Goal: Task Accomplishment & Management: Complete application form

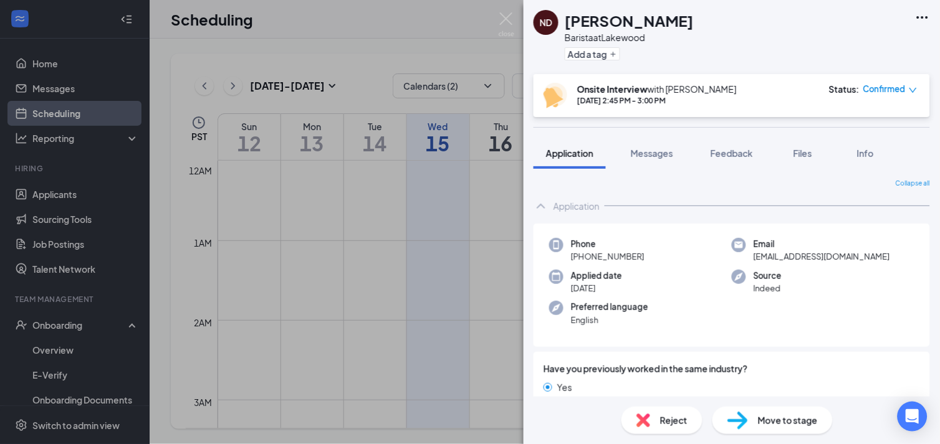
scroll to position [481, 0]
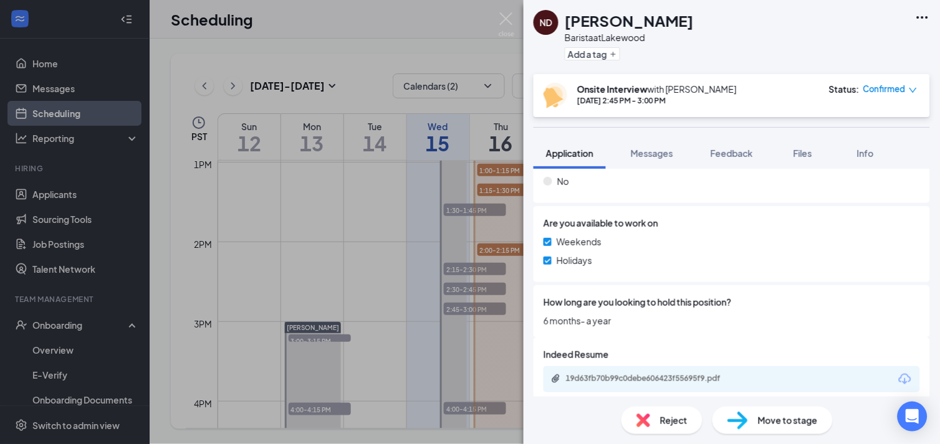
click at [794, 418] on span "Move to stage" at bounding box center [788, 421] width 60 height 14
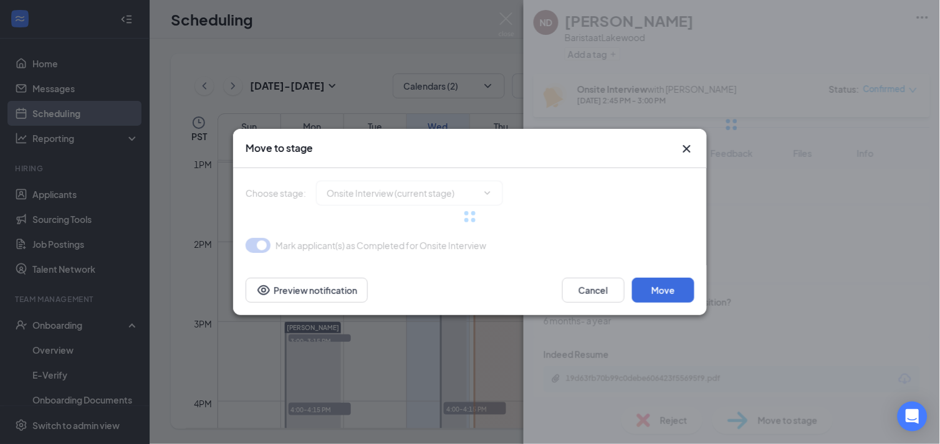
type input "Hiring Complete (final stage)"
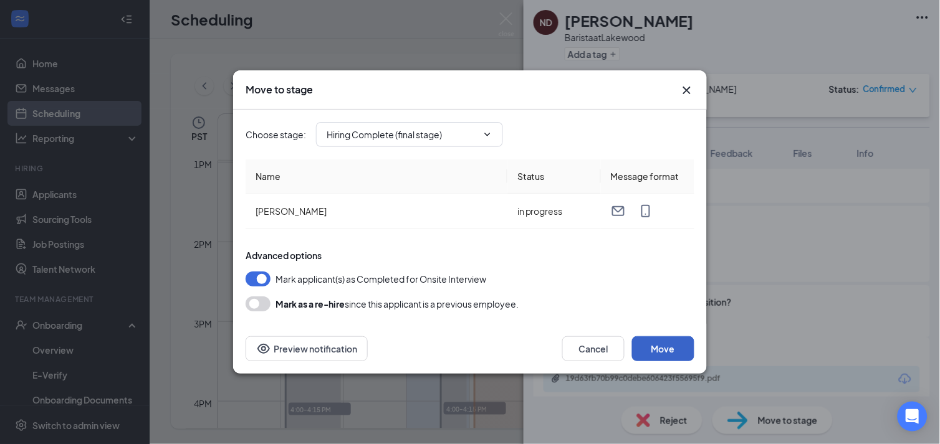
click at [665, 345] on button "Move" at bounding box center [663, 349] width 62 height 25
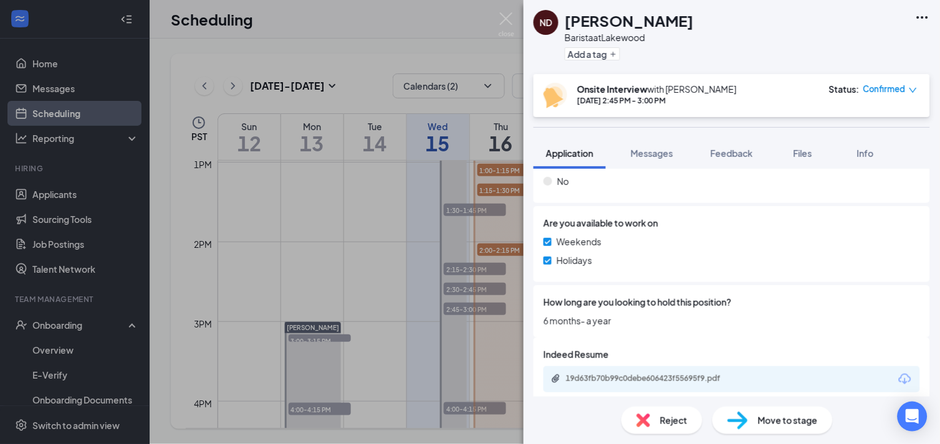
click at [50, 349] on div "ND [PERSON_NAME] at [GEOGRAPHIC_DATA] Add a tag Onsite Interview with [PERSON_N…" at bounding box center [470, 222] width 940 height 444
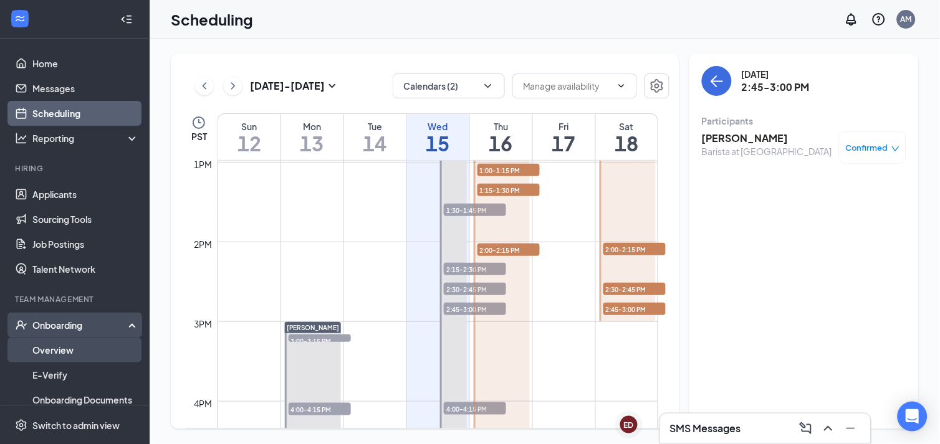
click at [50, 349] on link "Overview" at bounding box center [85, 350] width 107 height 25
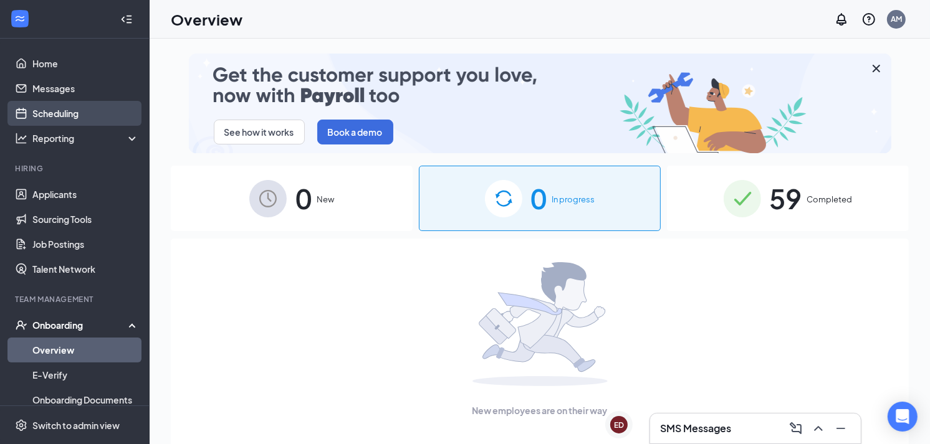
click at [50, 113] on link "Scheduling" at bounding box center [85, 113] width 107 height 25
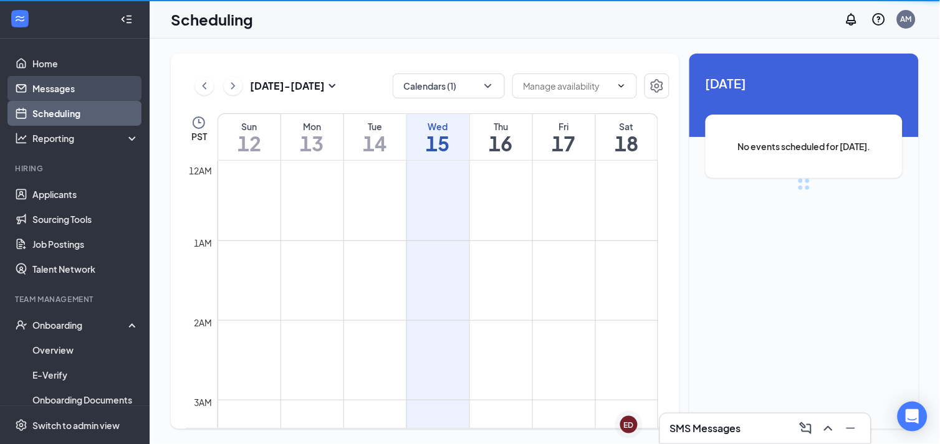
scroll to position [613, 0]
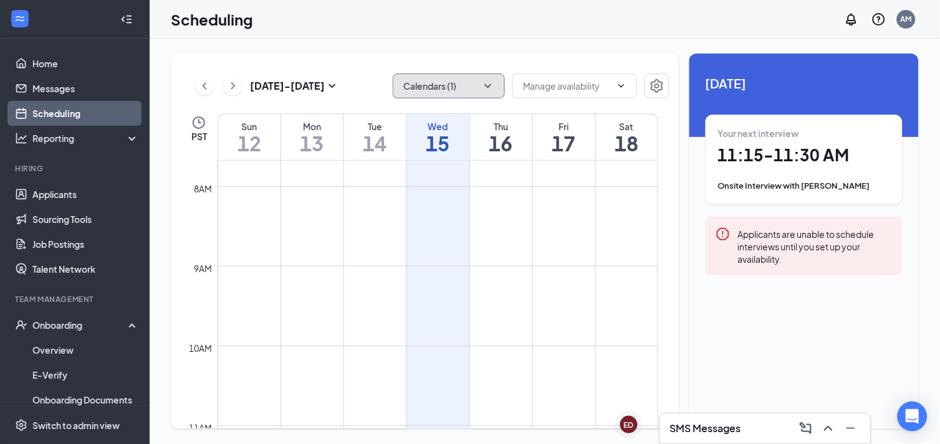
click at [471, 85] on button "Calendars (1)" at bounding box center [449, 86] width 112 height 25
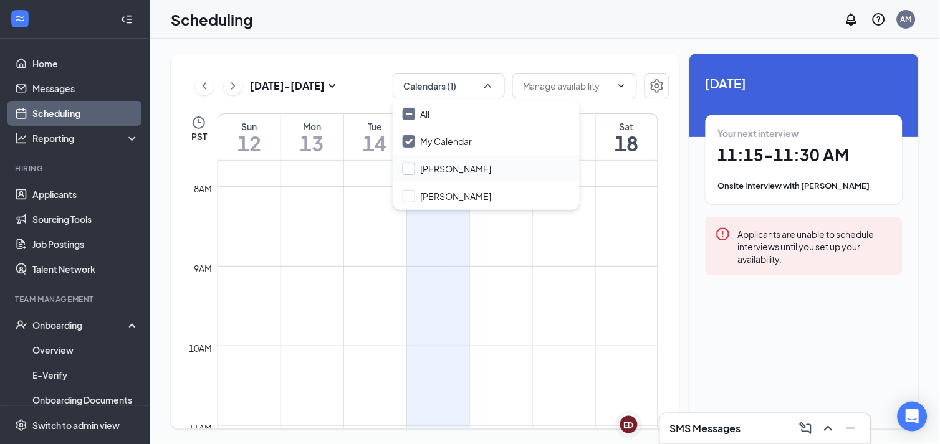
click at [455, 163] on input "[PERSON_NAME]" at bounding box center [447, 169] width 88 height 12
checkbox input "true"
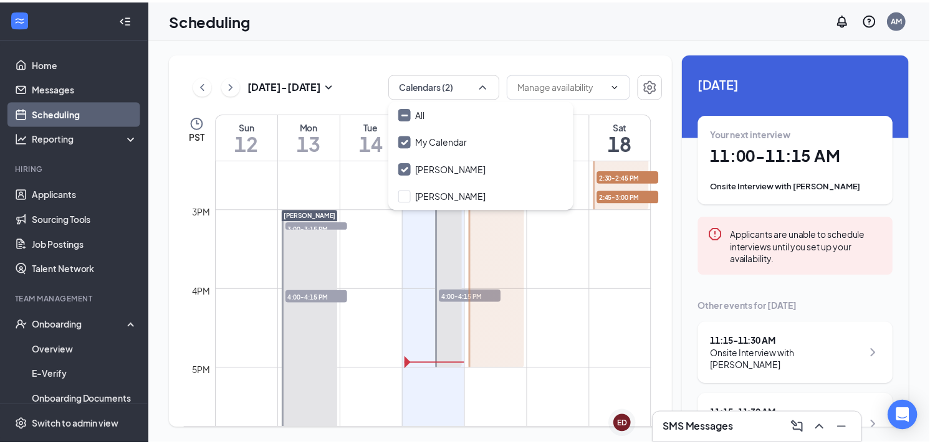
scroll to position [1149, 0]
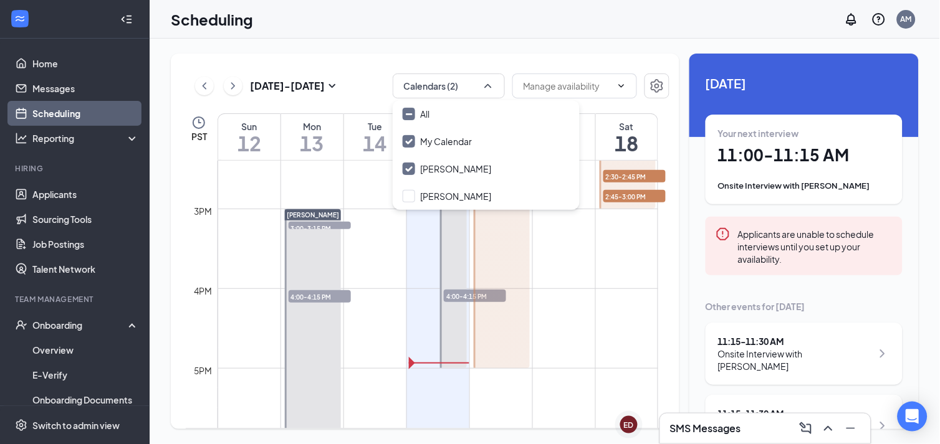
click at [472, 293] on div "[PERSON_NAME] 11:00-11:15 AM 1 11:15-11:30 AM 1 11:45 AM-12:00 PM 1 1:00-1:15 P…" at bounding box center [501, 129] width 60 height 479
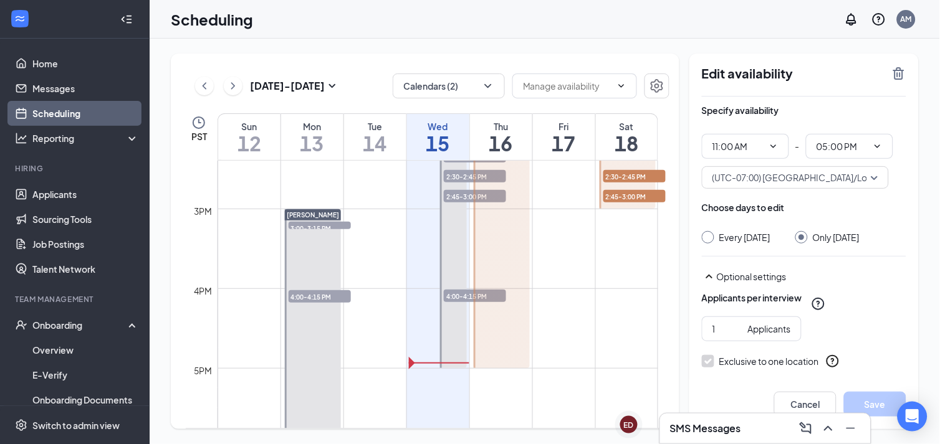
click at [472, 294] on div "[PERSON_NAME] 11:00-11:15 AM 1 11:15-11:30 AM 1 11:45 AM-12:00 PM 1 1:00-1:15 P…" at bounding box center [501, 129] width 60 height 479
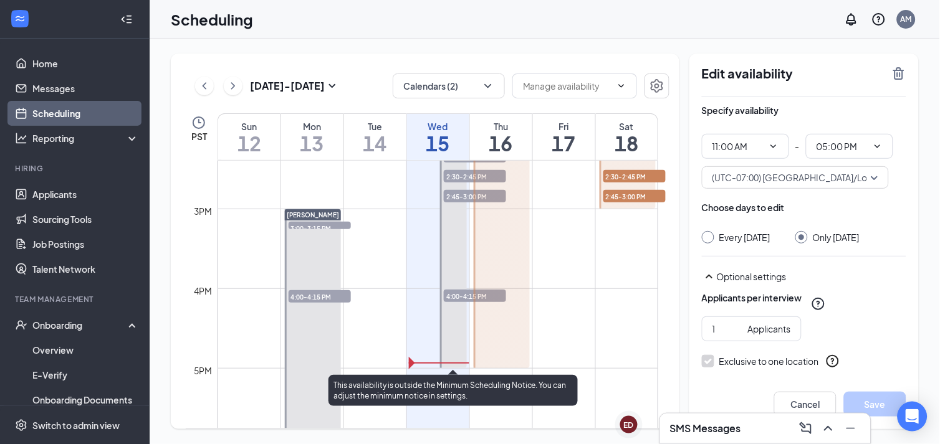
click at [454, 294] on span "4:00-4:15 PM" at bounding box center [475, 296] width 62 height 12
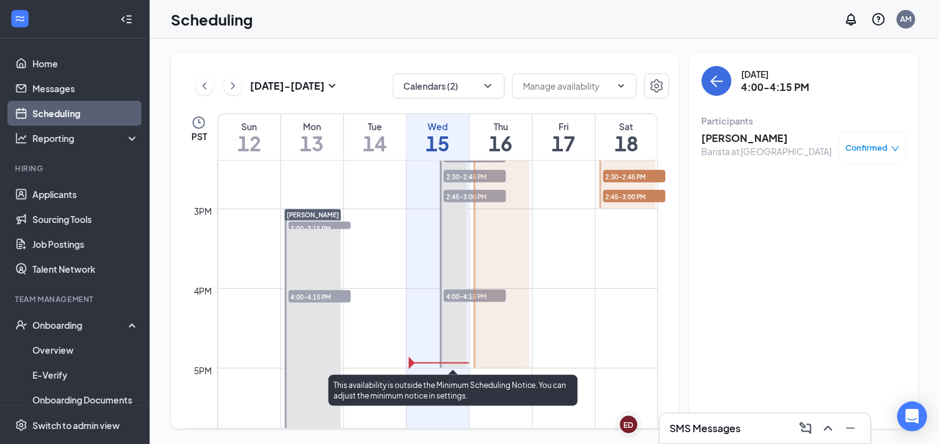
click at [453, 198] on span "2:45-3:00 PM" at bounding box center [475, 196] width 62 height 12
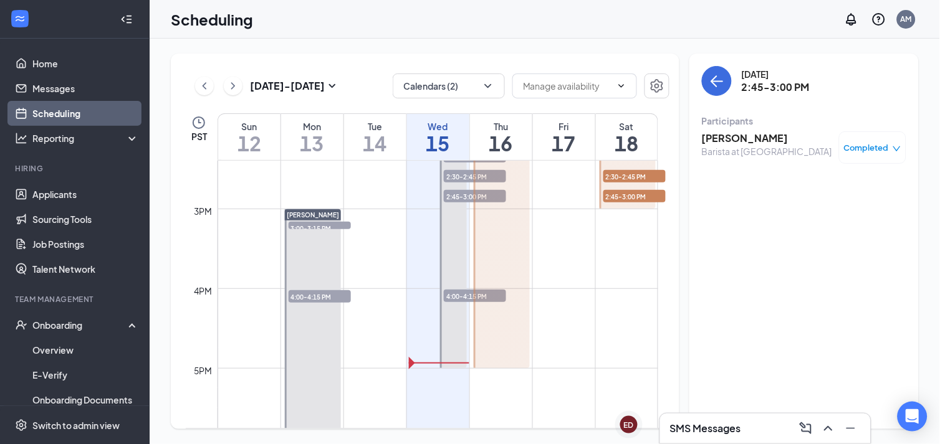
click at [725, 138] on h3 "[PERSON_NAME]" at bounding box center [767, 138] width 130 height 14
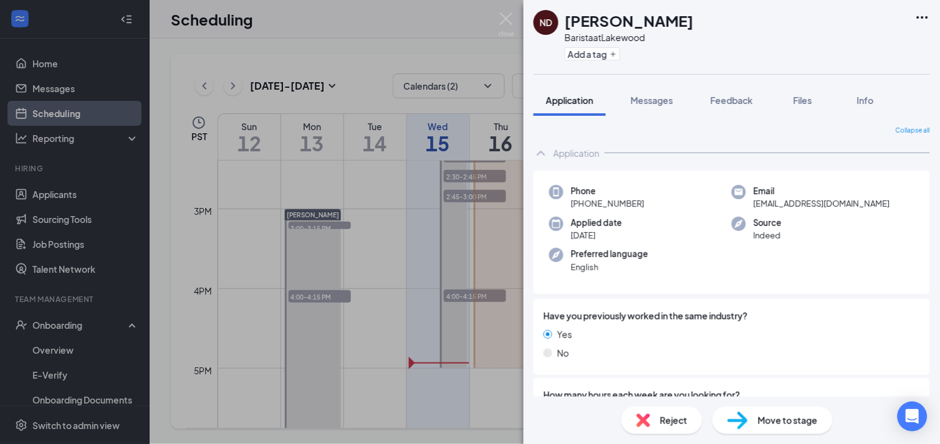
click at [794, 427] on span "Move to stage" at bounding box center [788, 421] width 60 height 14
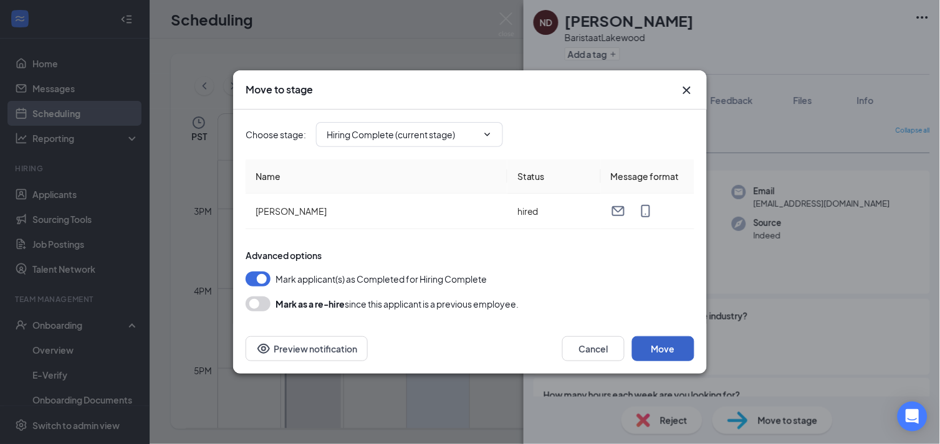
click at [665, 340] on button "Move" at bounding box center [663, 349] width 62 height 25
drag, startPoint x: 583, startPoint y: 343, endPoint x: 505, endPoint y: 361, distance: 80.1
click at [583, 345] on button "Cancel" at bounding box center [593, 349] width 62 height 25
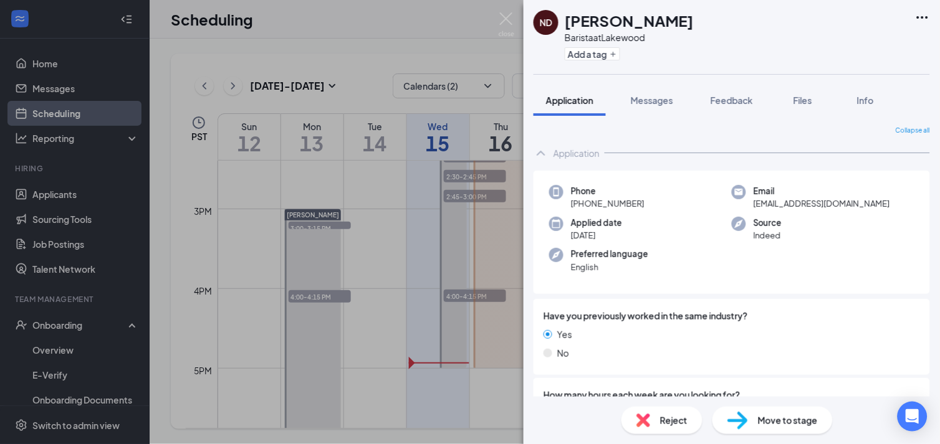
click at [44, 347] on div "ND [PERSON_NAME] at [GEOGRAPHIC_DATA] Add a tag Application Messages Feedback F…" at bounding box center [470, 222] width 940 height 444
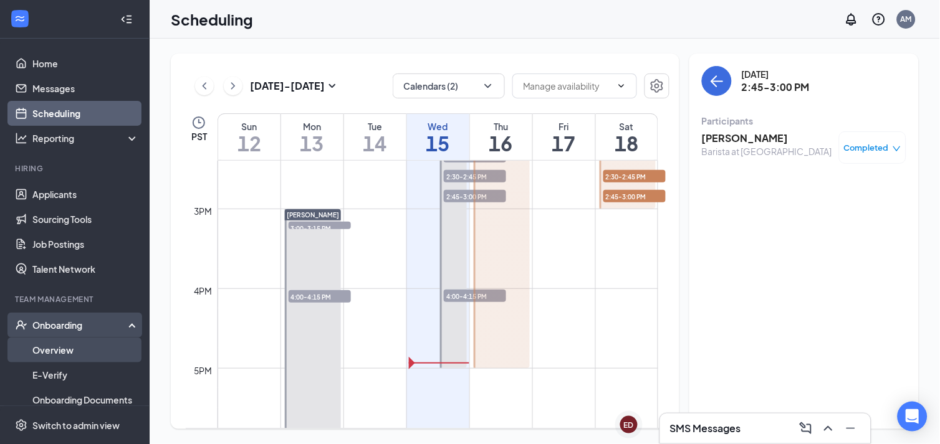
click at [45, 351] on link "Overview" at bounding box center [85, 350] width 107 height 25
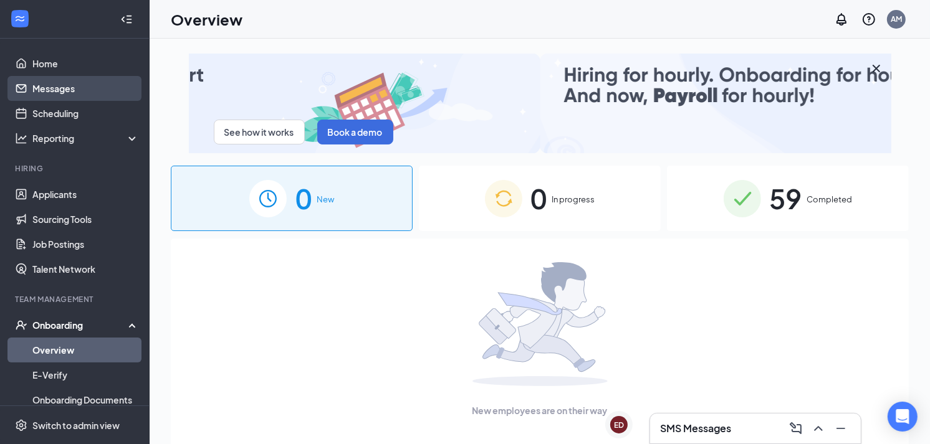
click at [45, 92] on link "Messages" at bounding box center [85, 88] width 107 height 25
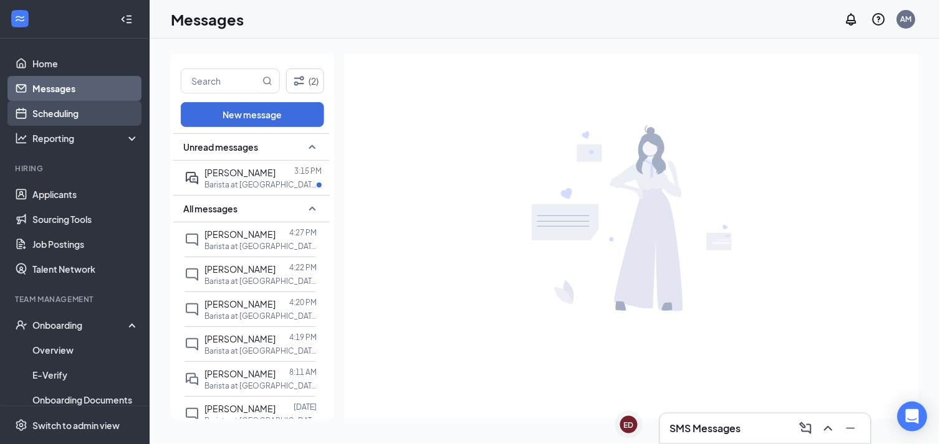
click at [50, 112] on link "Scheduling" at bounding box center [85, 113] width 107 height 25
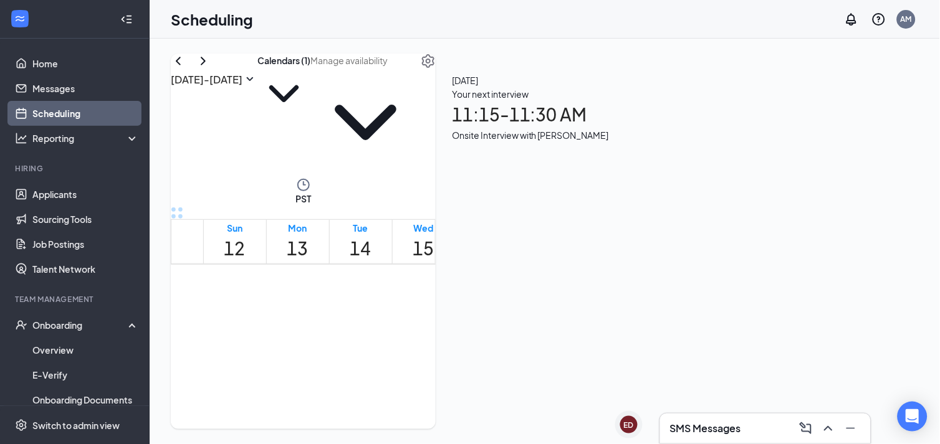
scroll to position [613, 0]
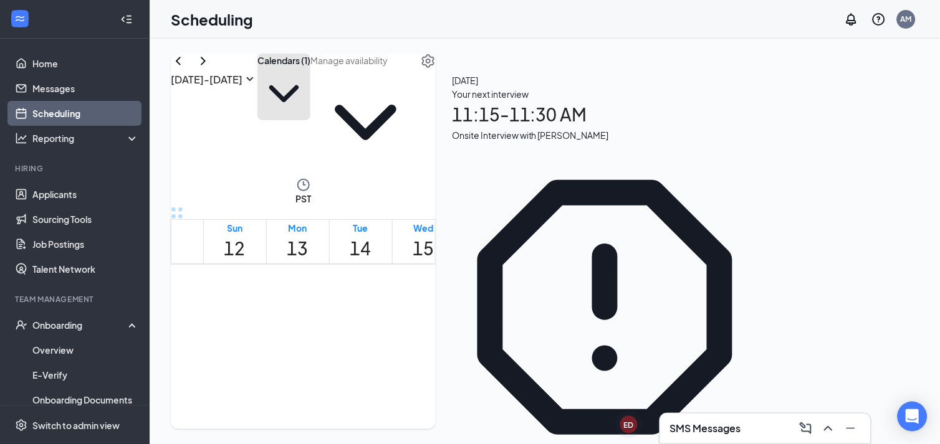
click at [310, 80] on button "Calendars (1)" at bounding box center [283, 87] width 53 height 67
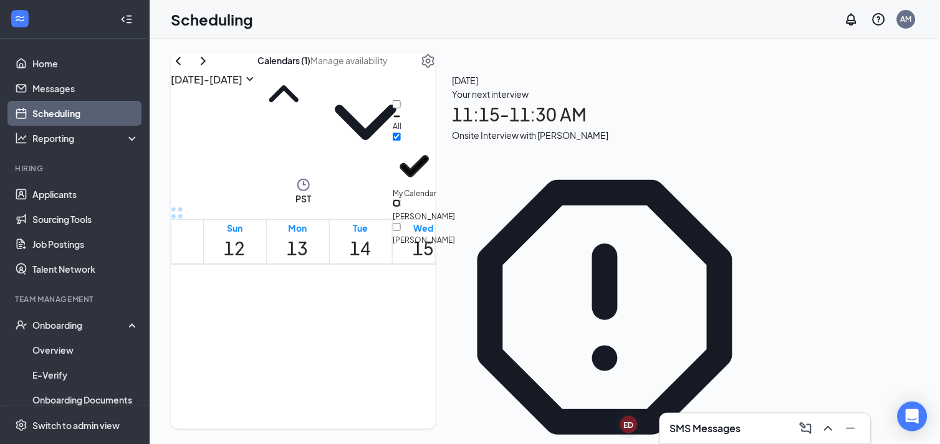
click at [401, 199] on input "[PERSON_NAME]" at bounding box center [397, 203] width 8 height 8
checkbox input "true"
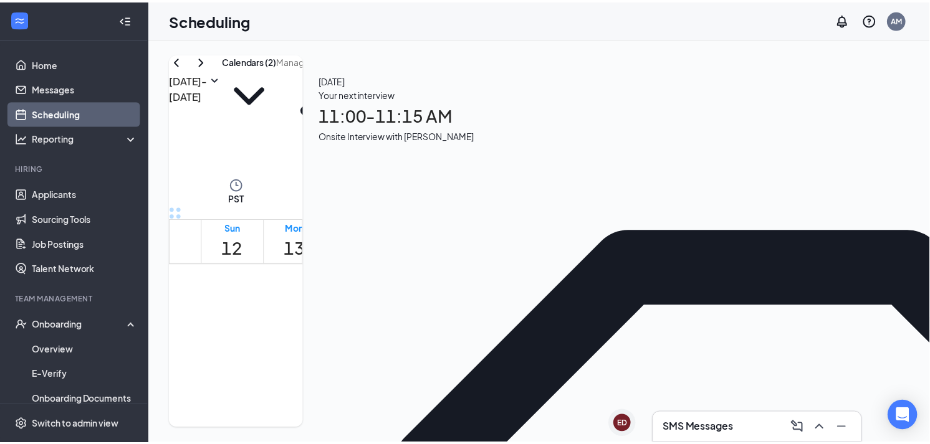
scroll to position [1016, 0]
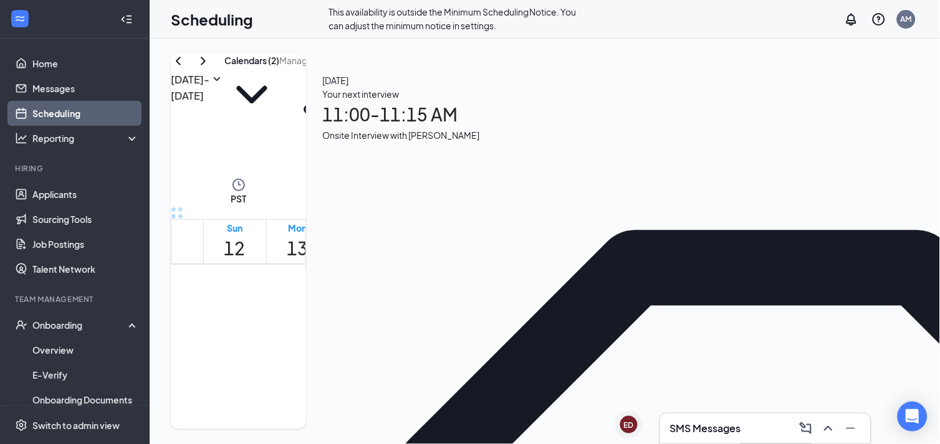
click at [699, 161] on span "2:45-3:00 PM" at bounding box center [709, 143] width 21 height 36
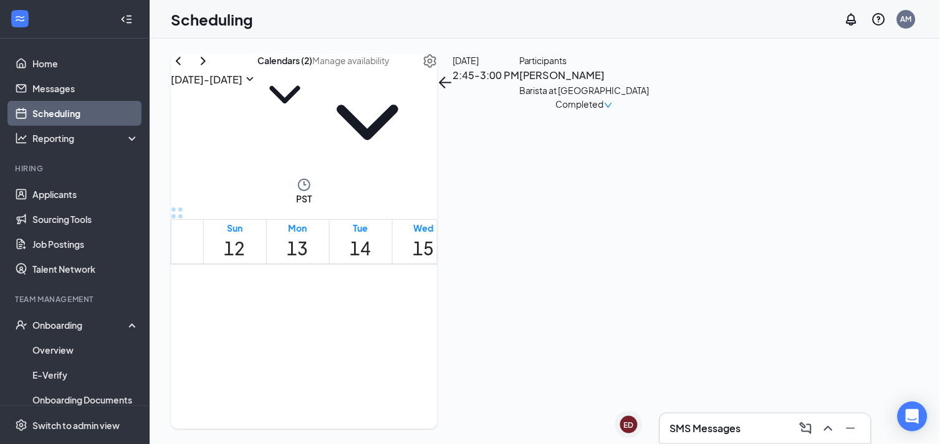
click at [649, 84] on h3 "[PERSON_NAME]" at bounding box center [584, 75] width 130 height 16
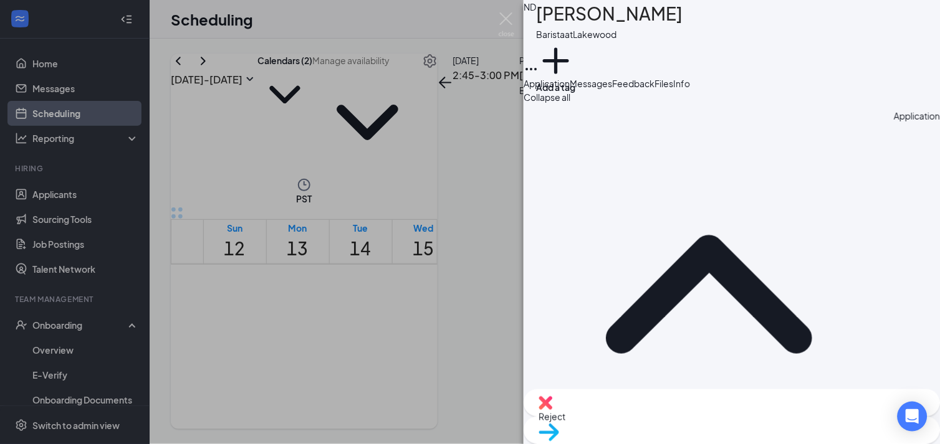
click at [773, 442] on span "Move to stage" at bounding box center [731, 449] width 386 height 14
type input "Hiring Complete (current stage)"
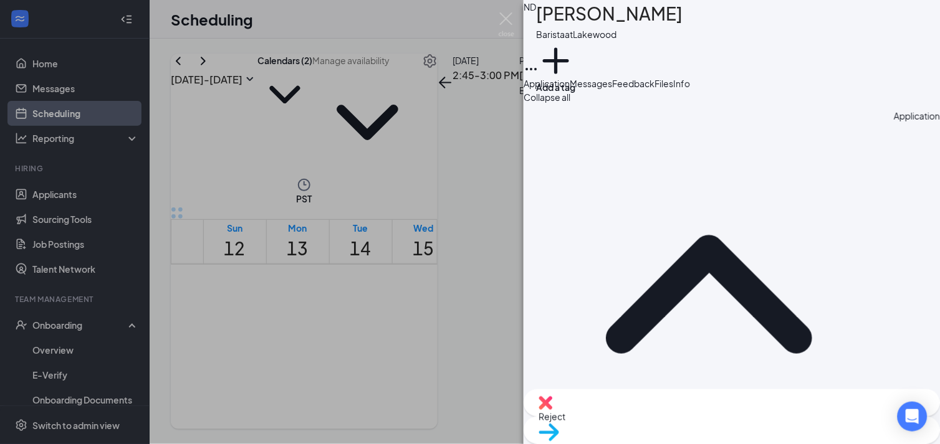
click at [11, 444] on icon "Cross" at bounding box center [7, 451] width 7 height 7
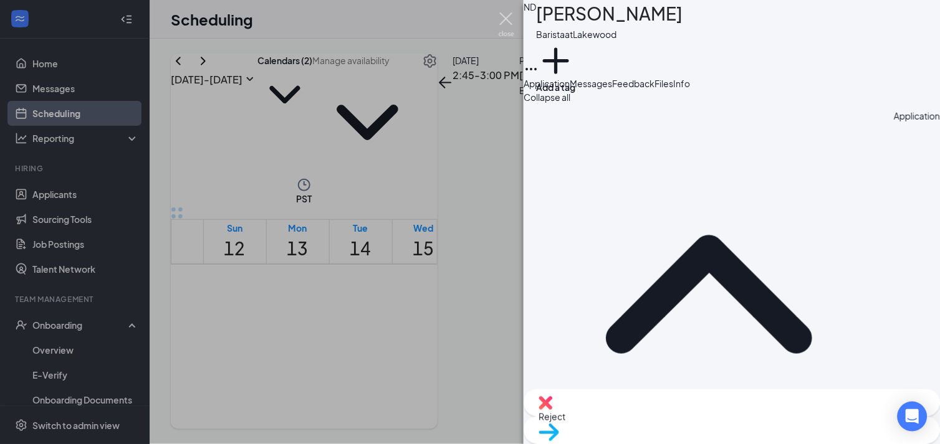
click at [507, 21] on img at bounding box center [507, 24] width 16 height 24
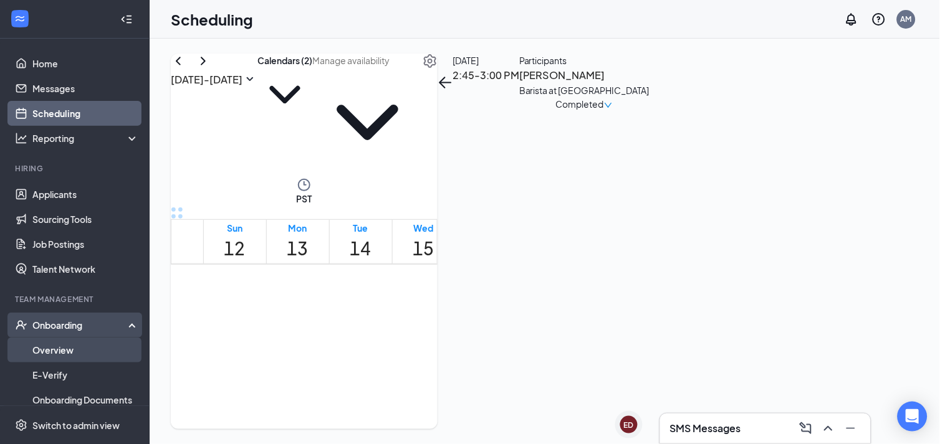
click at [37, 340] on link "Overview" at bounding box center [85, 350] width 107 height 25
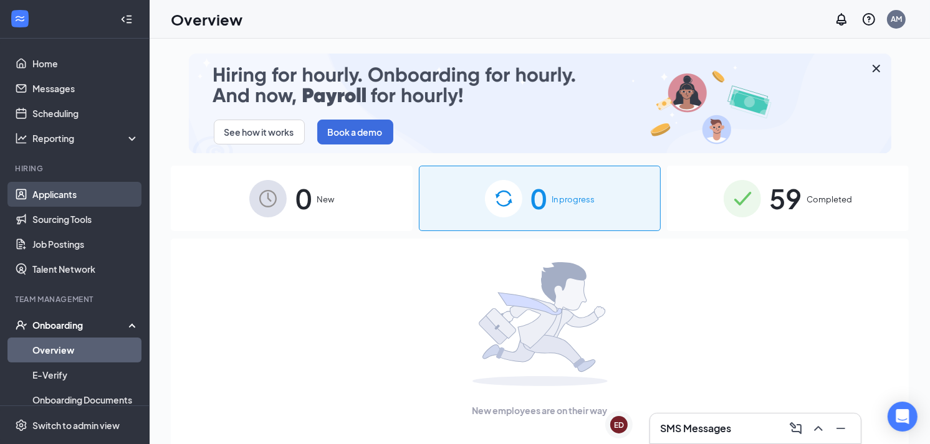
click at [57, 196] on link "Applicants" at bounding box center [85, 194] width 107 height 25
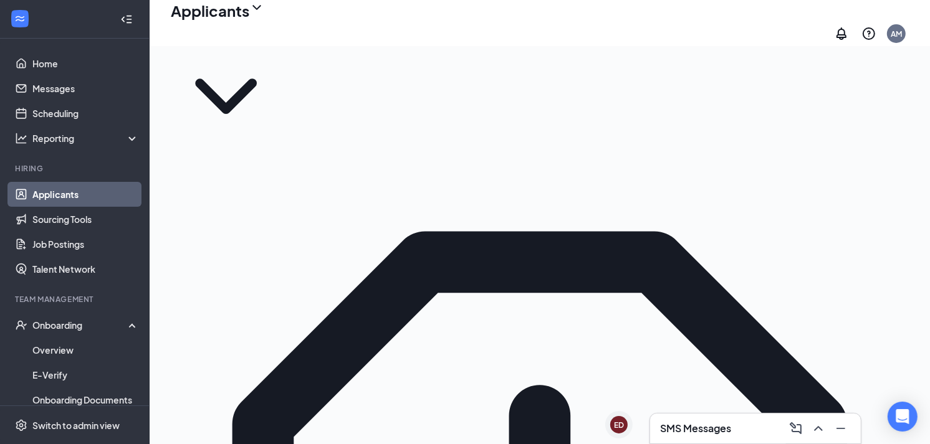
scroll to position [38, 0]
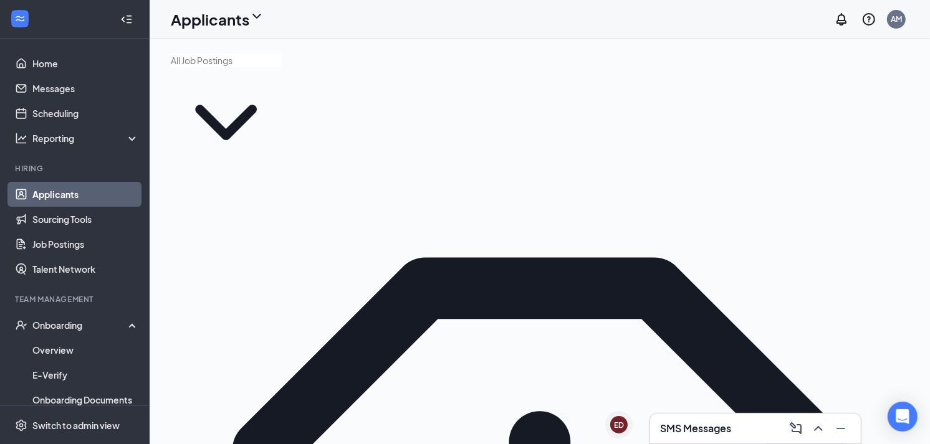
drag, startPoint x: 935, startPoint y: 113, endPoint x: 754, endPoint y: 125, distance: 181.7
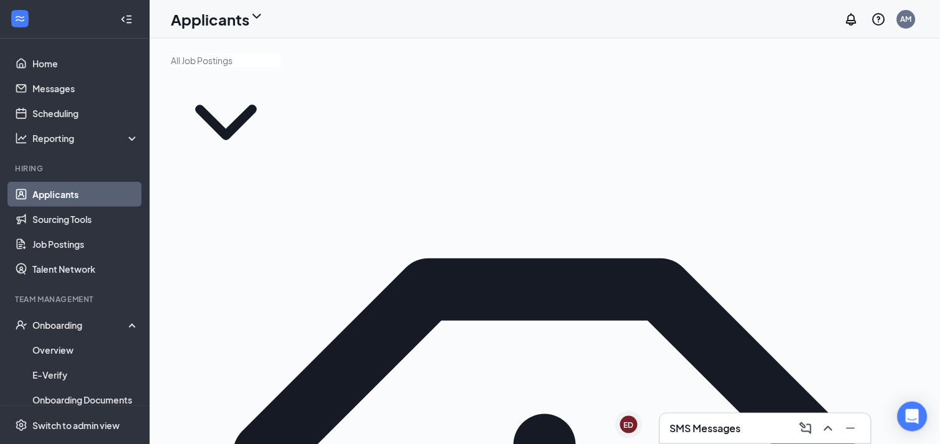
type input "NICOLE"
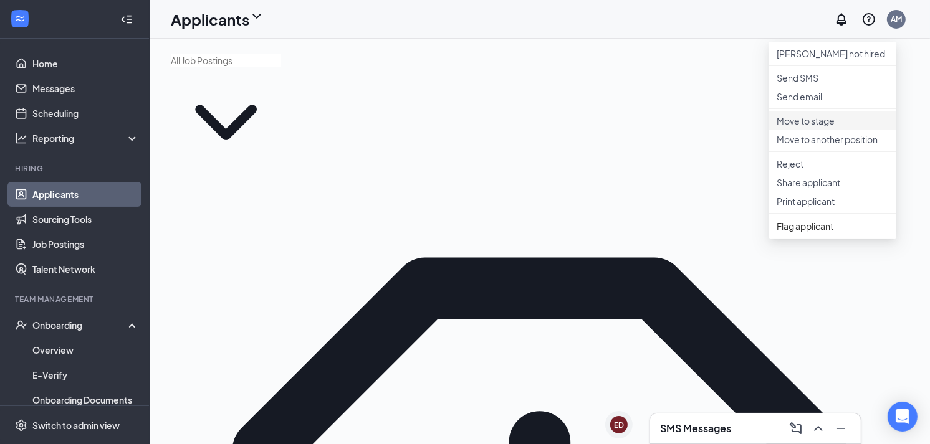
click at [804, 130] on li "Move to stage" at bounding box center [832, 121] width 127 height 19
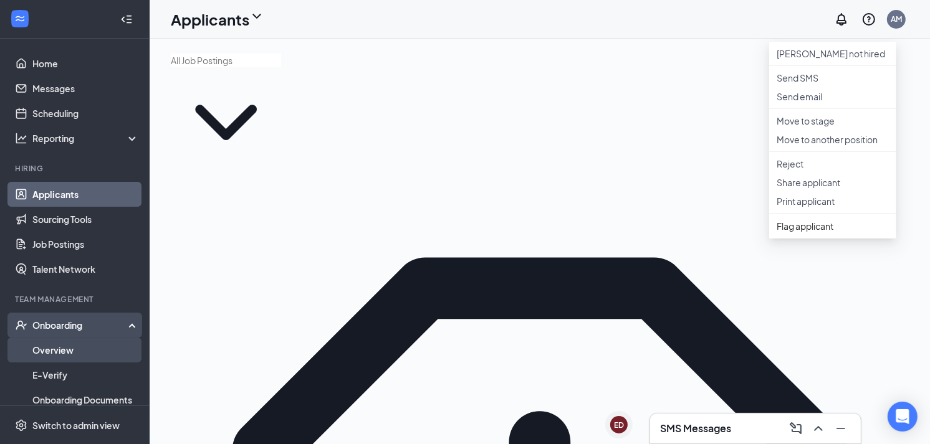
click at [52, 349] on link "Overview" at bounding box center [85, 350] width 107 height 25
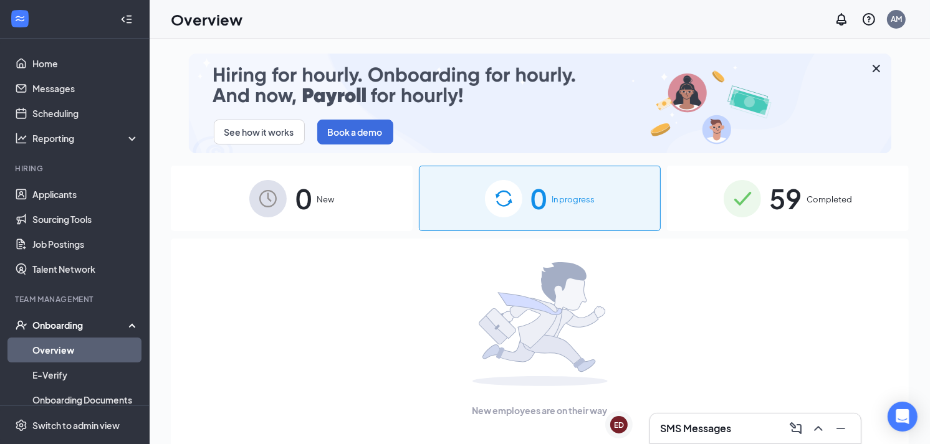
click at [52, 349] on link "Overview" at bounding box center [85, 350] width 107 height 25
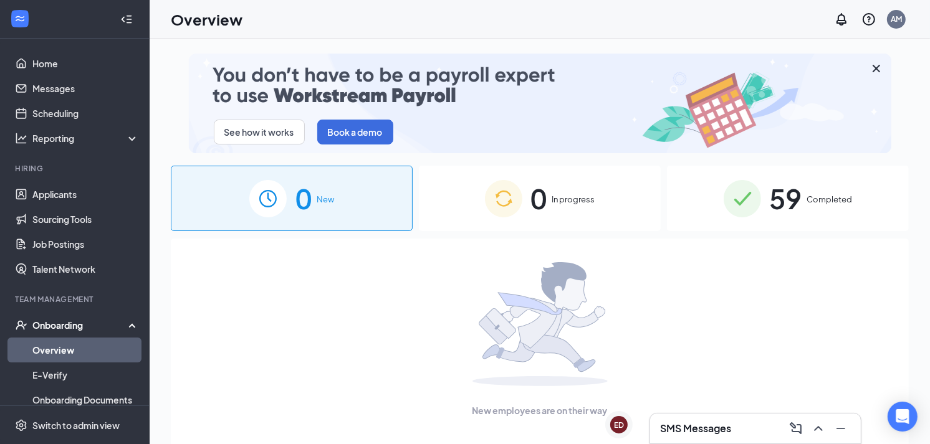
click at [288, 198] on div "0 New" at bounding box center [292, 198] width 242 height 65
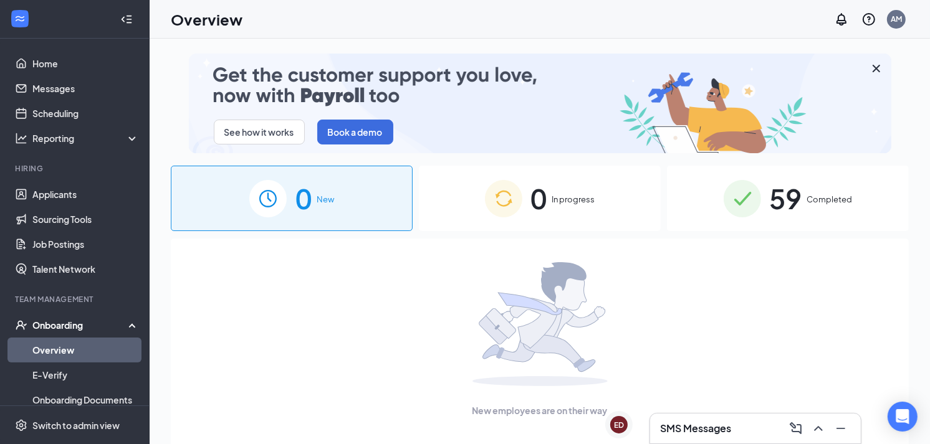
click at [312, 197] on span "0" at bounding box center [303, 198] width 16 height 43
drag, startPoint x: 557, startPoint y: 184, endPoint x: 550, endPoint y: 196, distance: 12.8
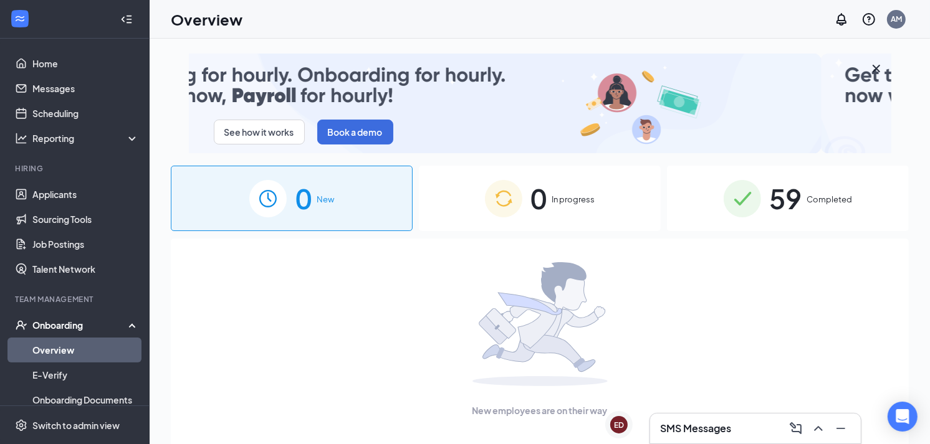
click at [555, 189] on div "0 In progress" at bounding box center [540, 198] width 242 height 65
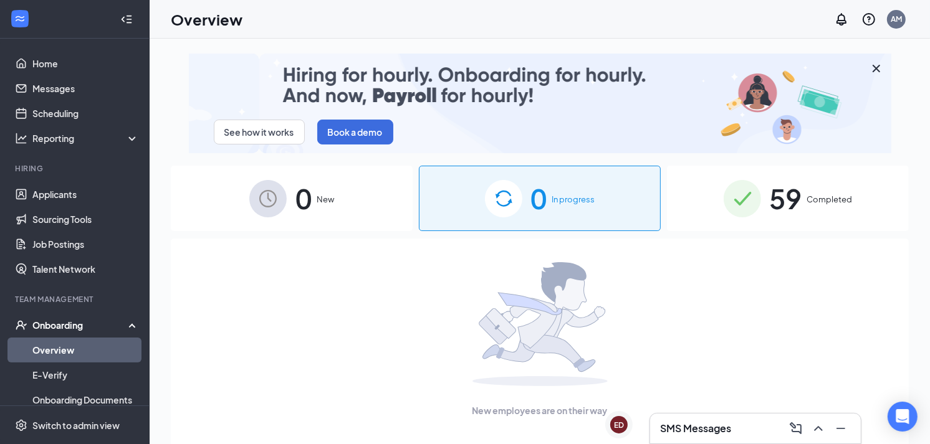
click at [788, 204] on span "59" at bounding box center [786, 198] width 32 height 43
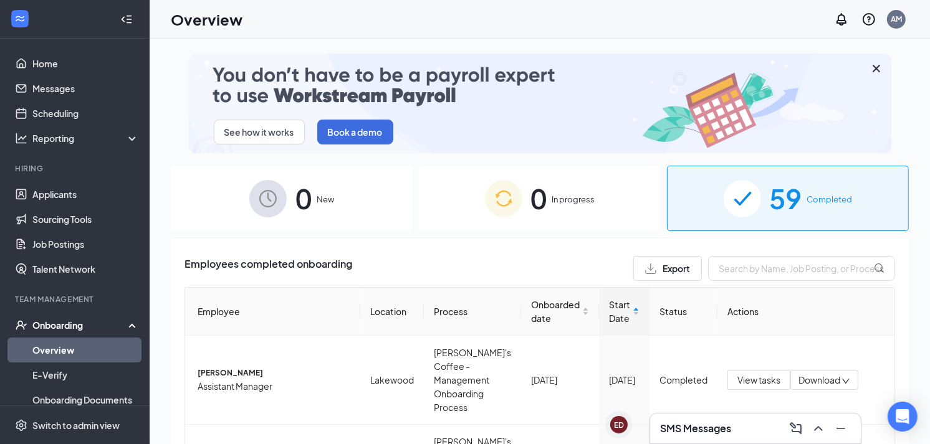
click at [312, 198] on div "0 New" at bounding box center [292, 198] width 242 height 65
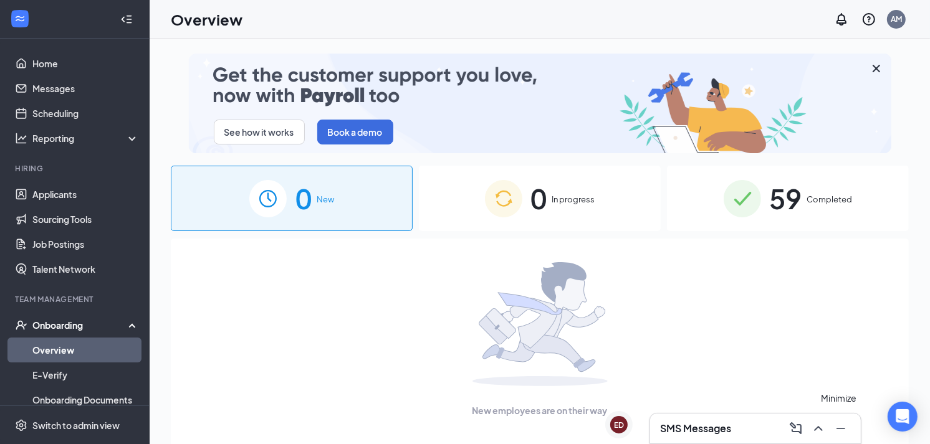
click at [838, 425] on icon "Minimize" at bounding box center [840, 428] width 15 height 15
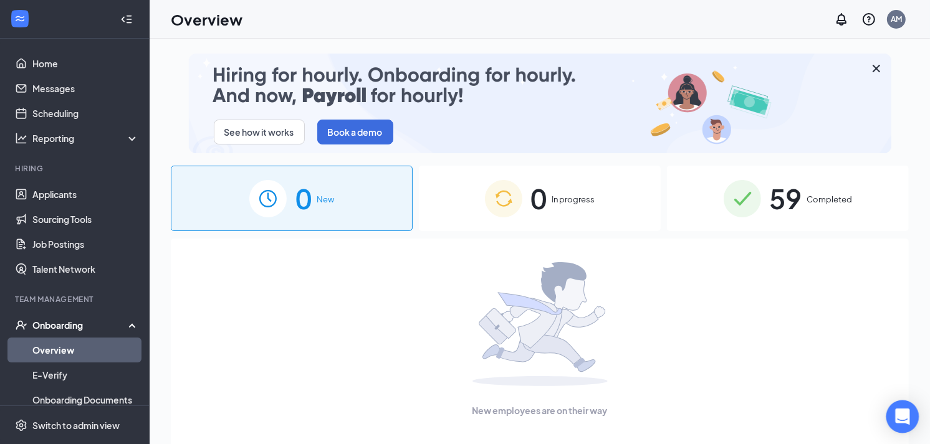
click at [899, 418] on icon "Open Intercom Messenger" at bounding box center [902, 417] width 14 height 16
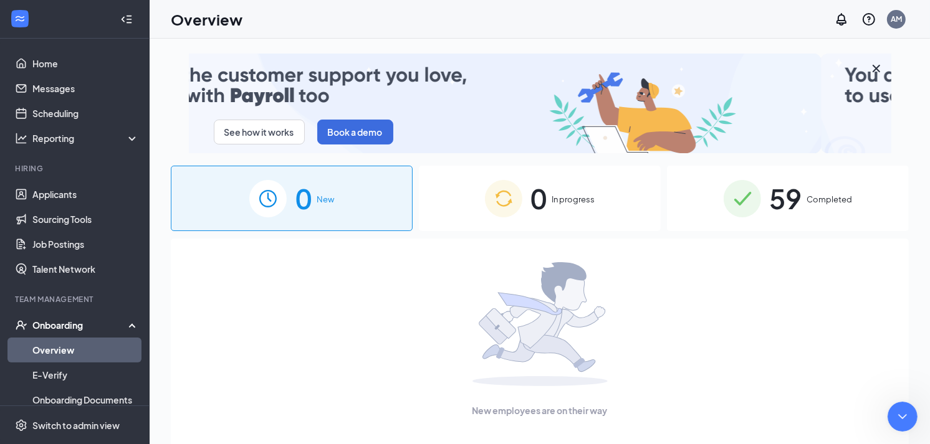
type textarea "HELLO"
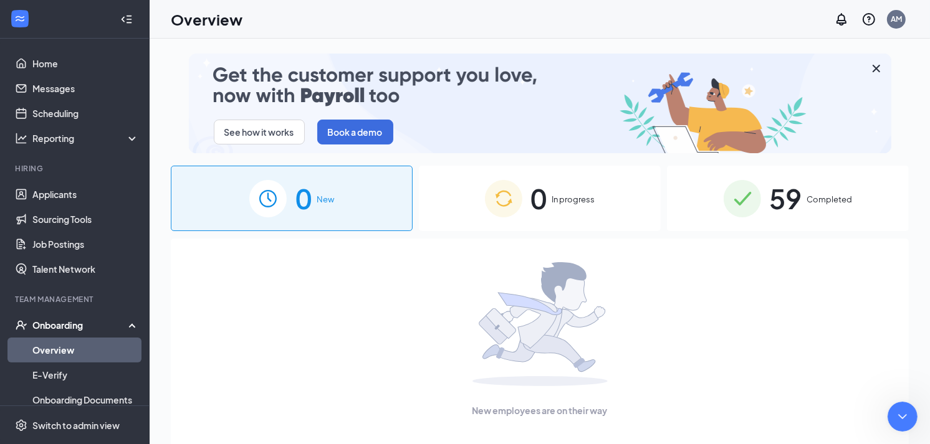
type textarea "HELLO"
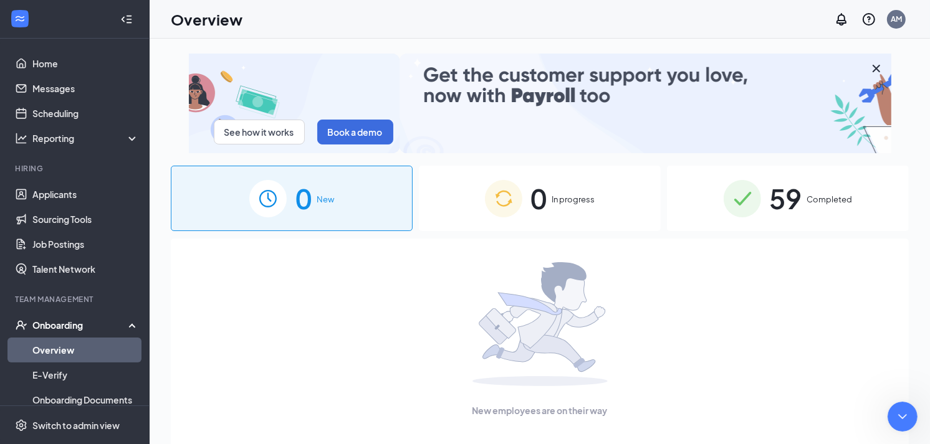
type textarea "i just hired nicole- why its noit showing in onboarding"
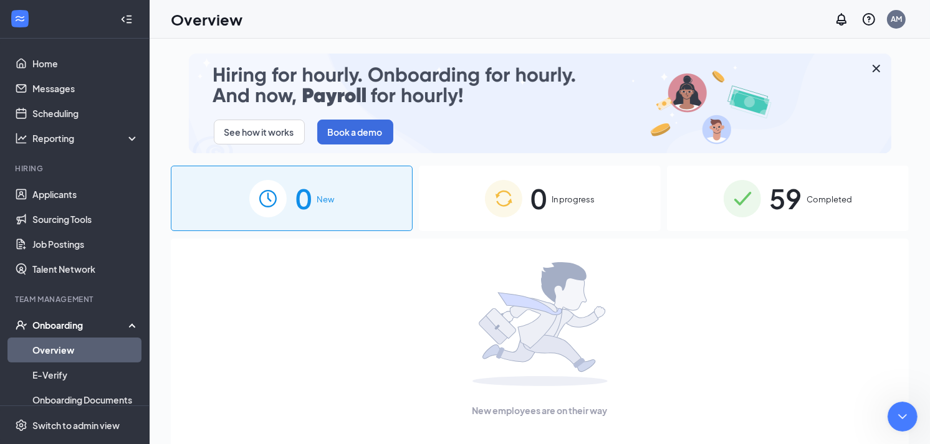
scroll to position [196, 0]
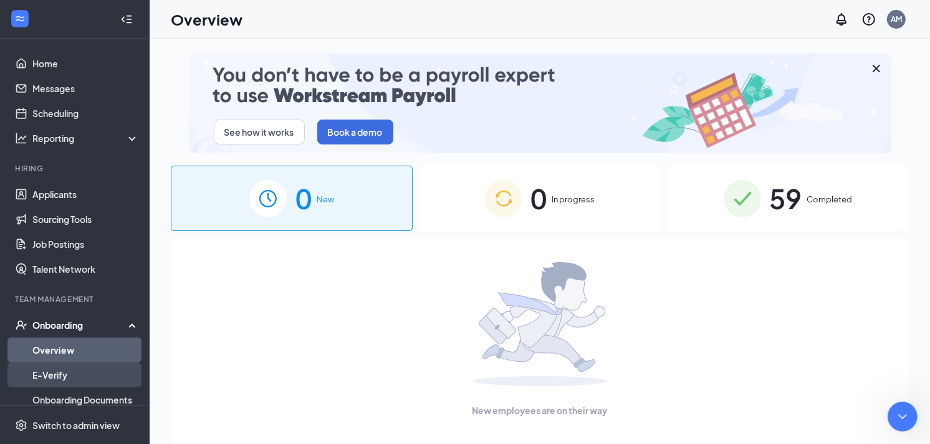
click at [59, 382] on link "E-Verify" at bounding box center [85, 375] width 107 height 25
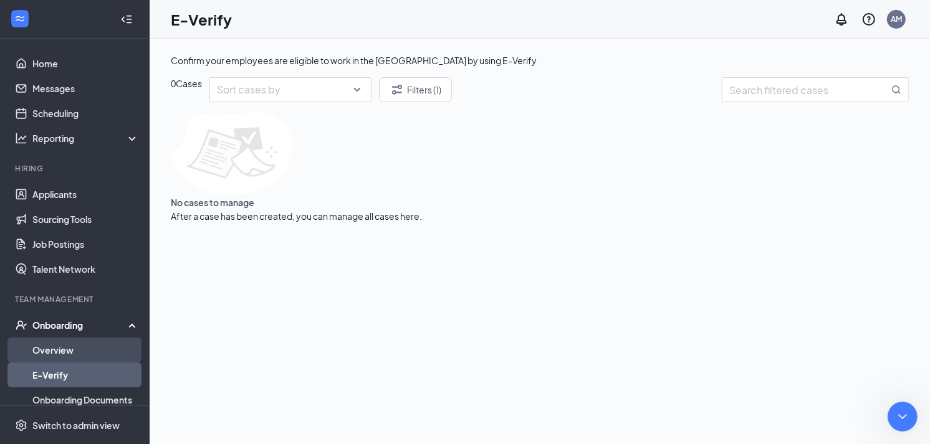
click at [60, 345] on link "Overview" at bounding box center [85, 350] width 107 height 25
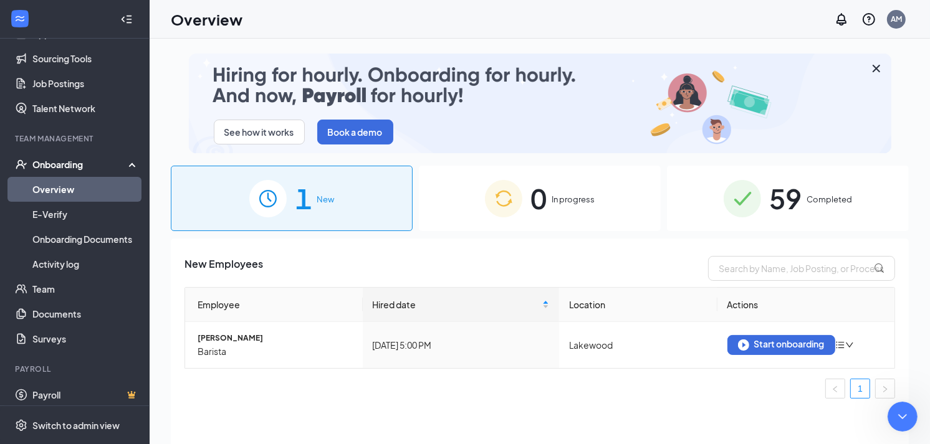
scroll to position [167, 0]
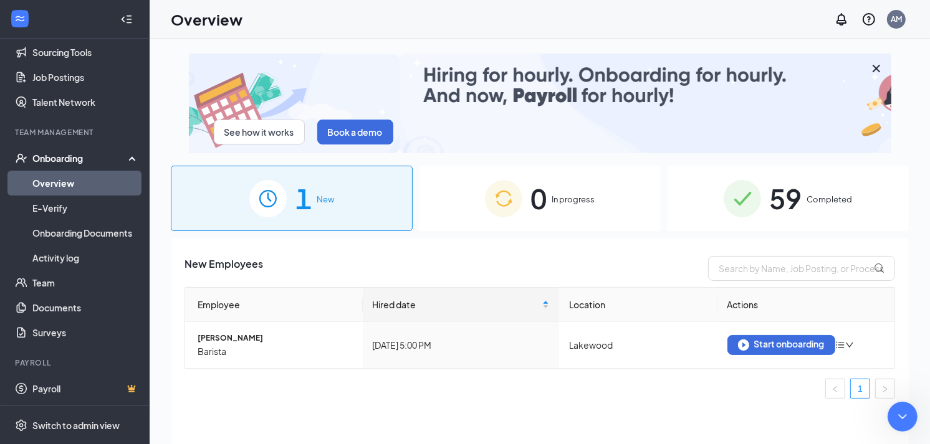
drag, startPoint x: 51, startPoint y: 820, endPoint x: 53, endPoint y: 829, distance: 9.5
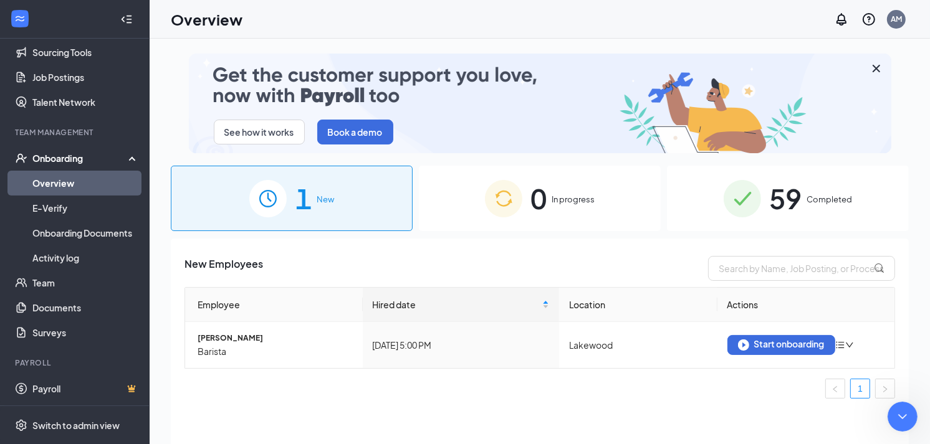
type textarea "sorry it jjusgt appeard"
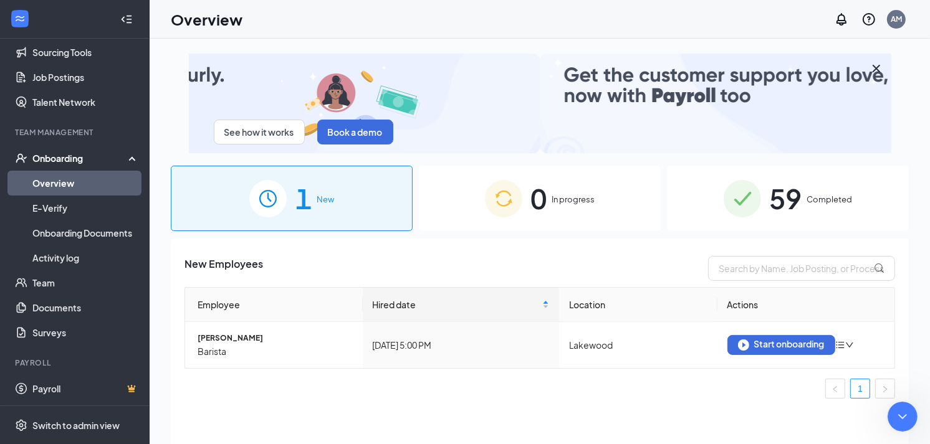
scroll to position [235, 0]
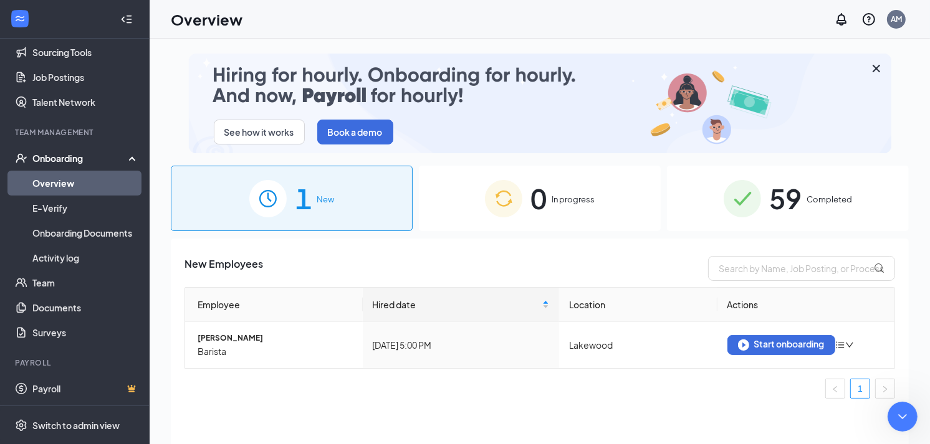
type textarea "thank you"
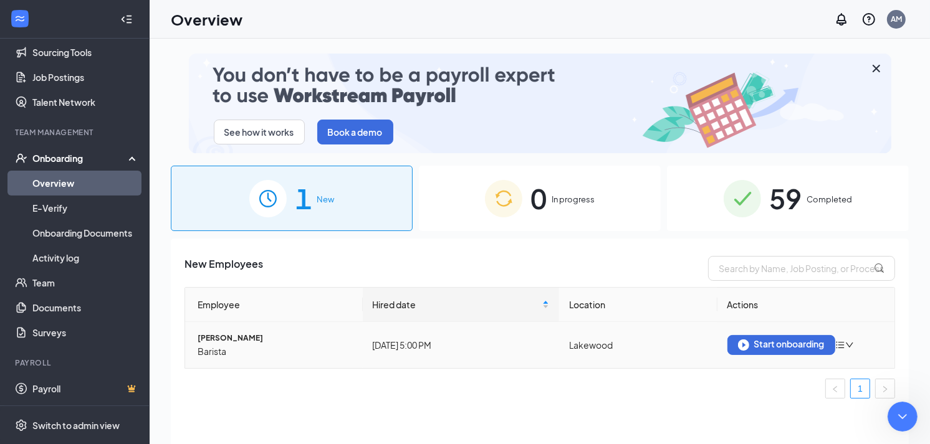
click at [614, 365] on td "Lakewood" at bounding box center [638, 345] width 158 height 46
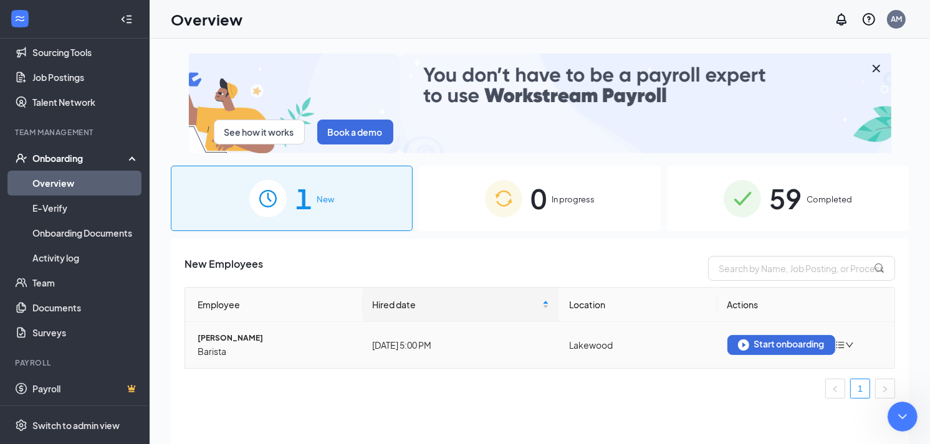
click at [512, 332] on td "Today 5:00 PM" at bounding box center [461, 345] width 197 height 46
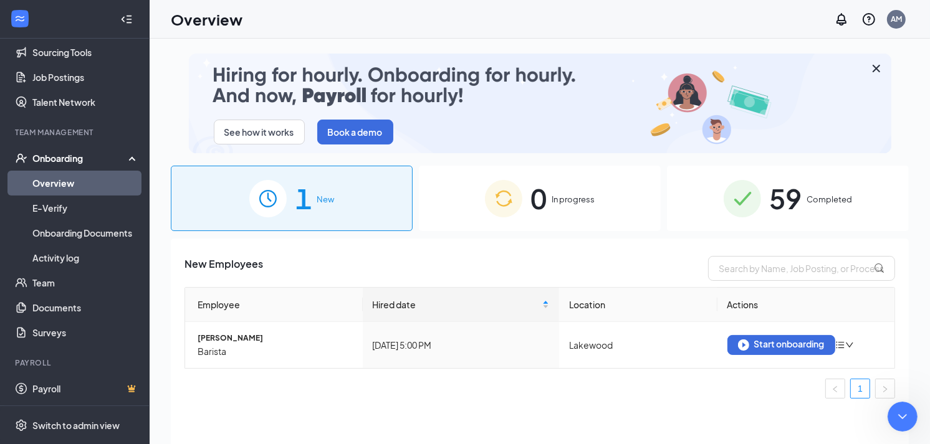
type textarea "thats all have a nice one"
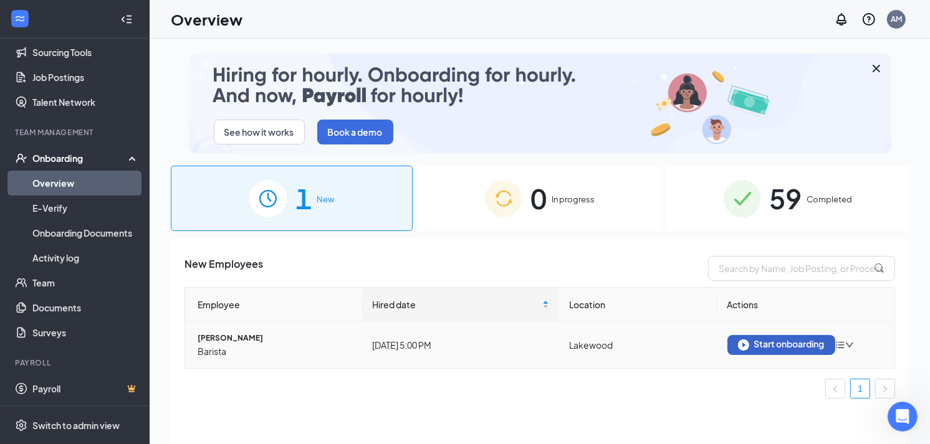
click at [769, 346] on div "Start onboarding" at bounding box center [781, 345] width 87 height 11
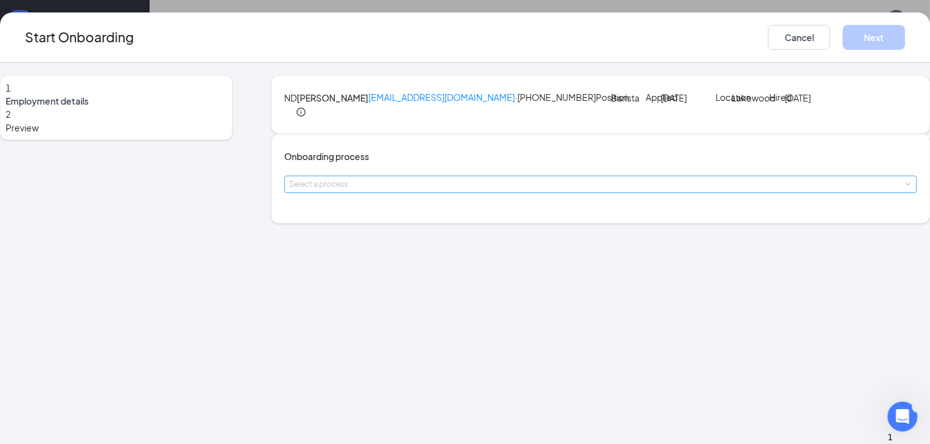
scroll to position [342, 0]
click at [436, 191] on div "Select a process" at bounding box center [597, 184] width 617 height 12
click at [434, 302] on span "Ziggi's Coffee - Staff Onboarding Process" at bounding box center [438, 300] width 222 height 11
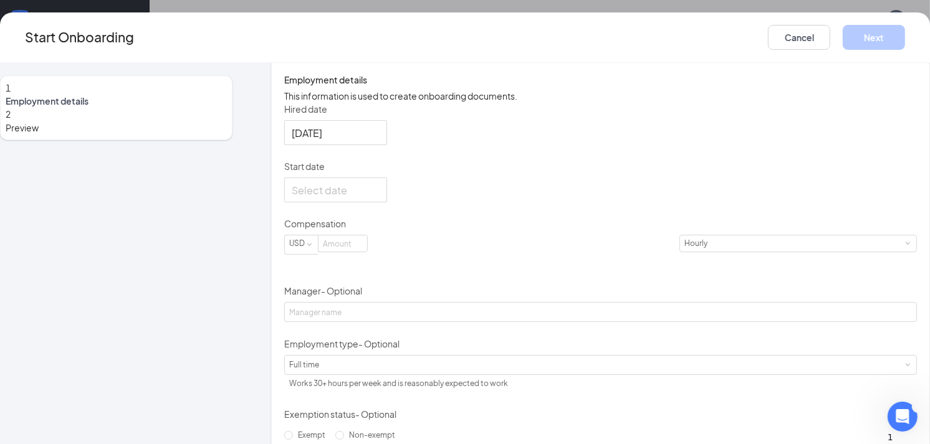
scroll to position [208, 0]
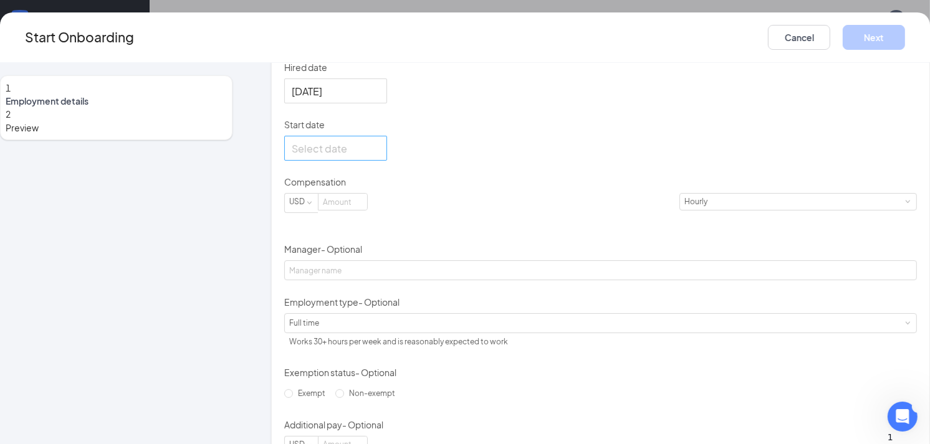
click at [387, 161] on div at bounding box center [335, 148] width 103 height 25
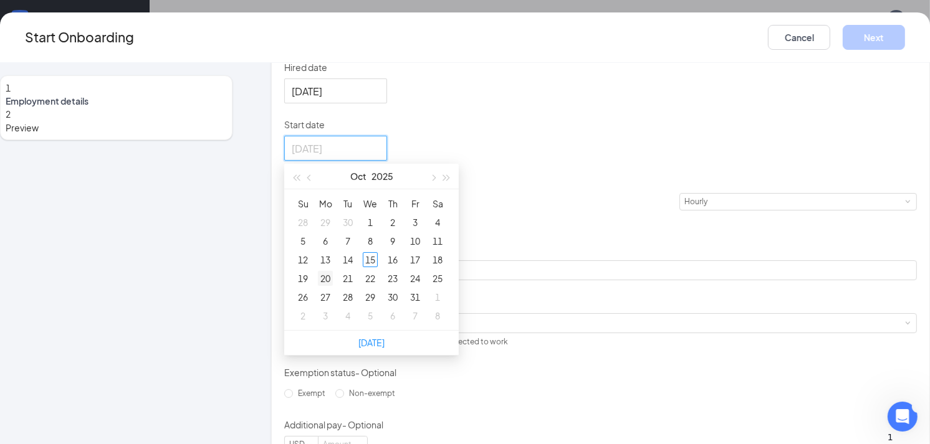
type input "Oct 20, 2025"
click at [333, 286] on div "20" at bounding box center [325, 278] width 15 height 15
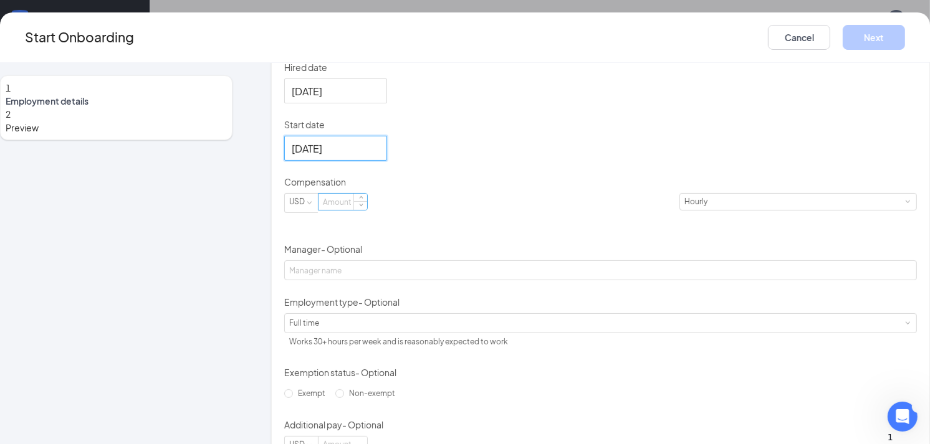
scroll to position [390, 0]
click at [367, 210] on input at bounding box center [342, 202] width 49 height 16
type input "18"
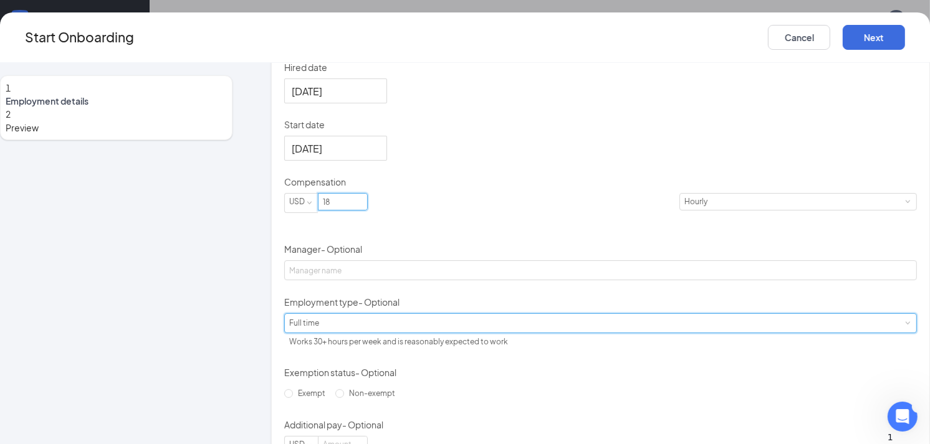
click at [434, 333] on div "Full time Works 30+ hours per week and is reasonably expected to work" at bounding box center [600, 323] width 623 height 19
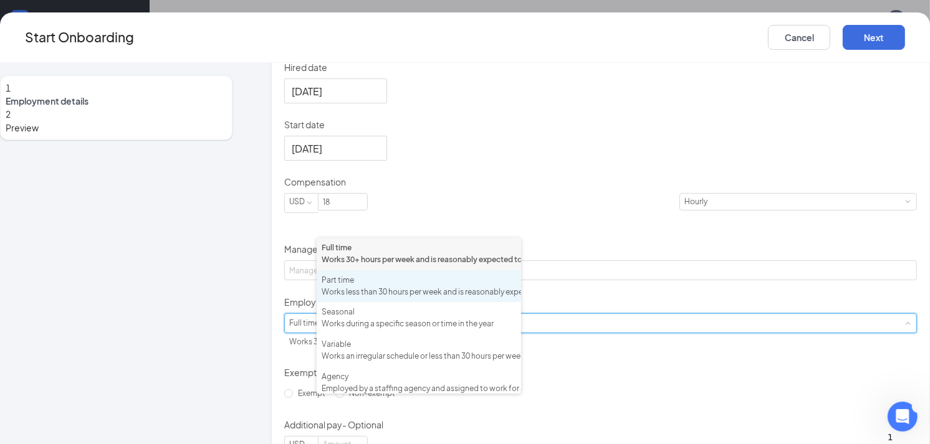
click at [356, 287] on div "Part time" at bounding box center [419, 281] width 194 height 12
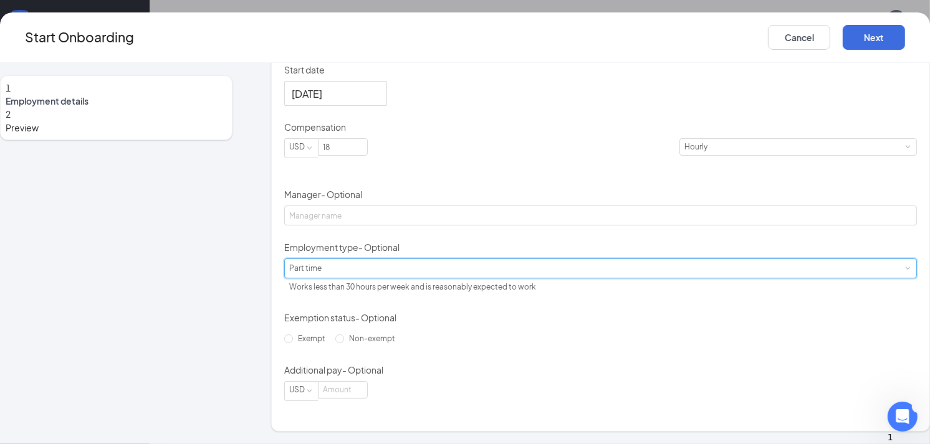
scroll to position [345, 0]
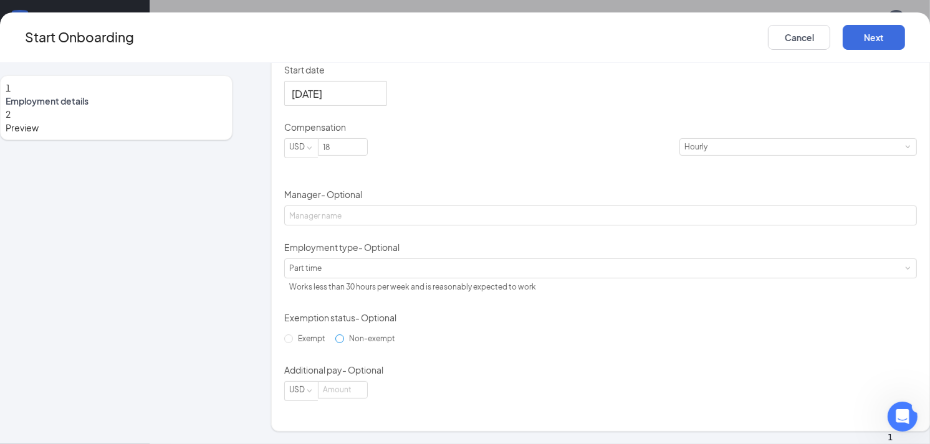
click at [365, 342] on span "Non-exempt" at bounding box center [372, 338] width 56 height 9
click at [344, 342] on input "Non-exempt" at bounding box center [339, 339] width 9 height 9
radio input "true"
click at [843, 42] on button "Next" at bounding box center [874, 37] width 62 height 25
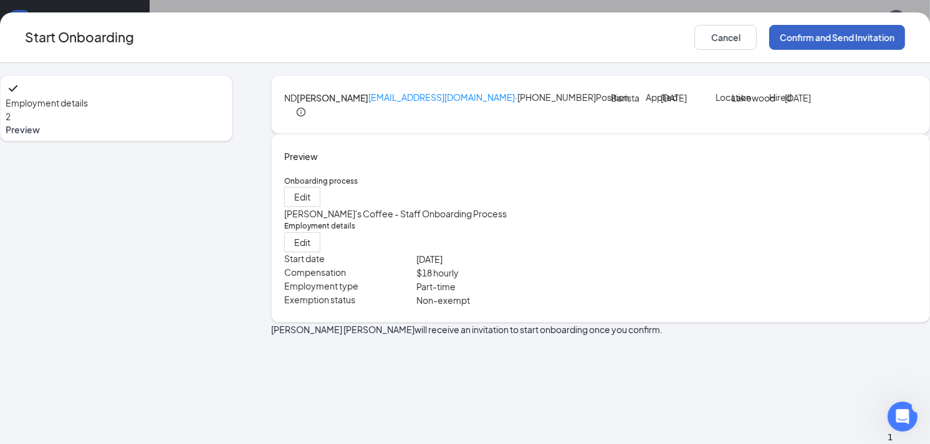
click at [769, 40] on button "Confirm and Send Invitation" at bounding box center [837, 37] width 136 height 25
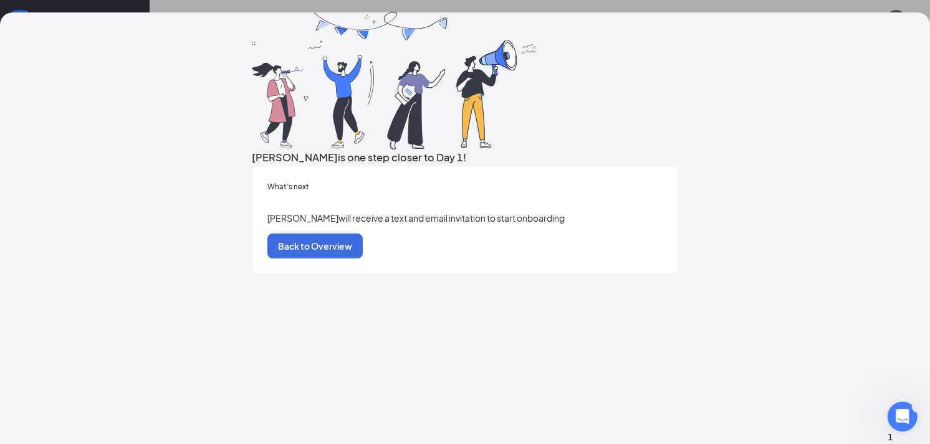
scroll to position [656, 0]
